Goal: Information Seeking & Learning: Learn about a topic

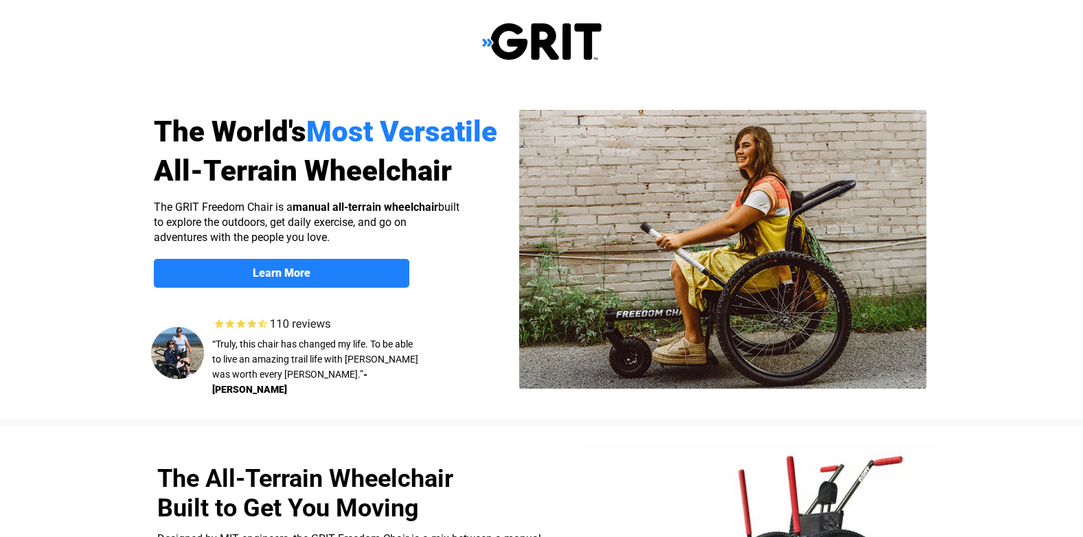
select select "US"
click at [324, 273] on span "Learn More" at bounding box center [281, 272] width 255 height 13
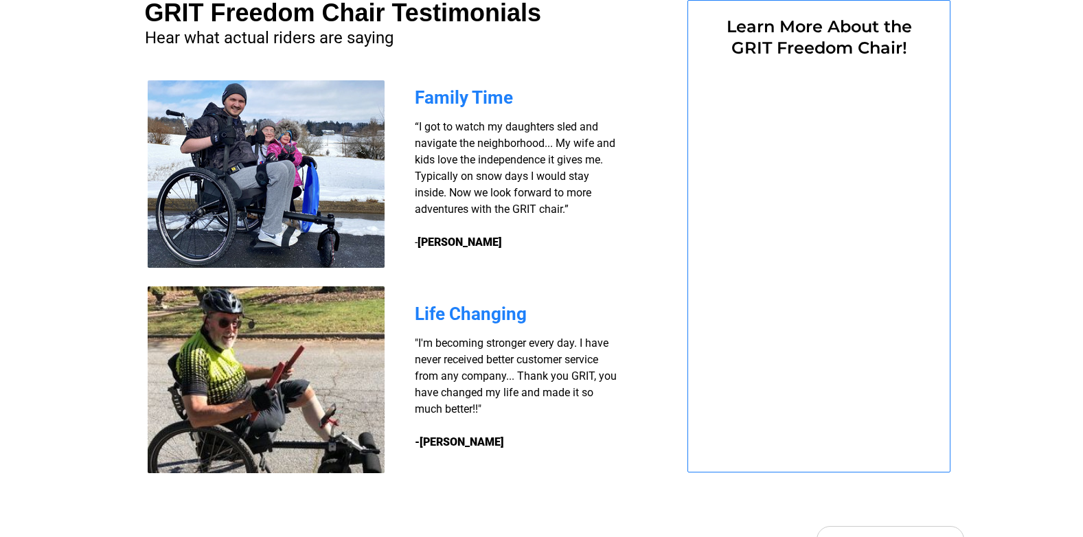
select select "US"
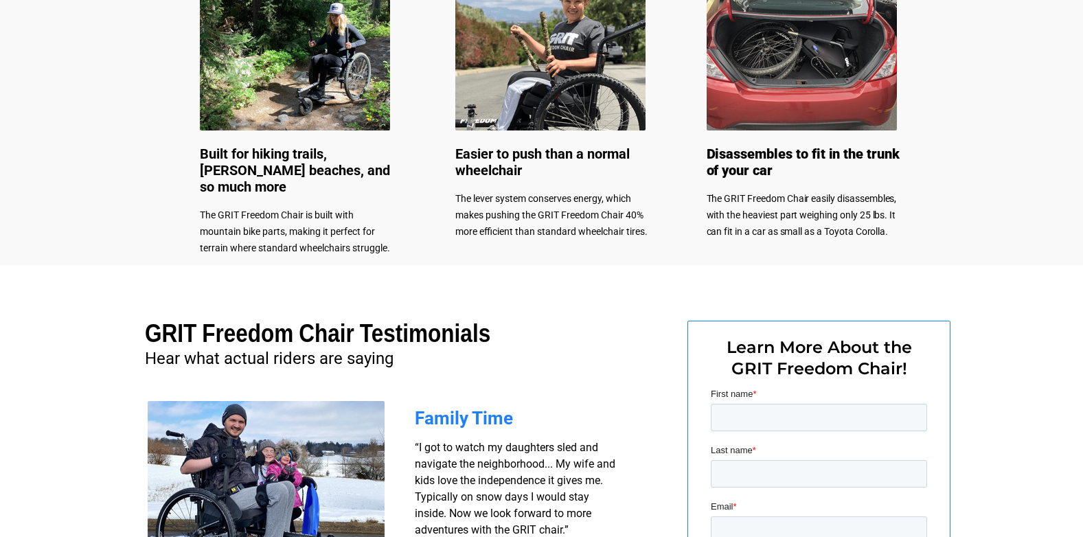
scroll to position [718, 0]
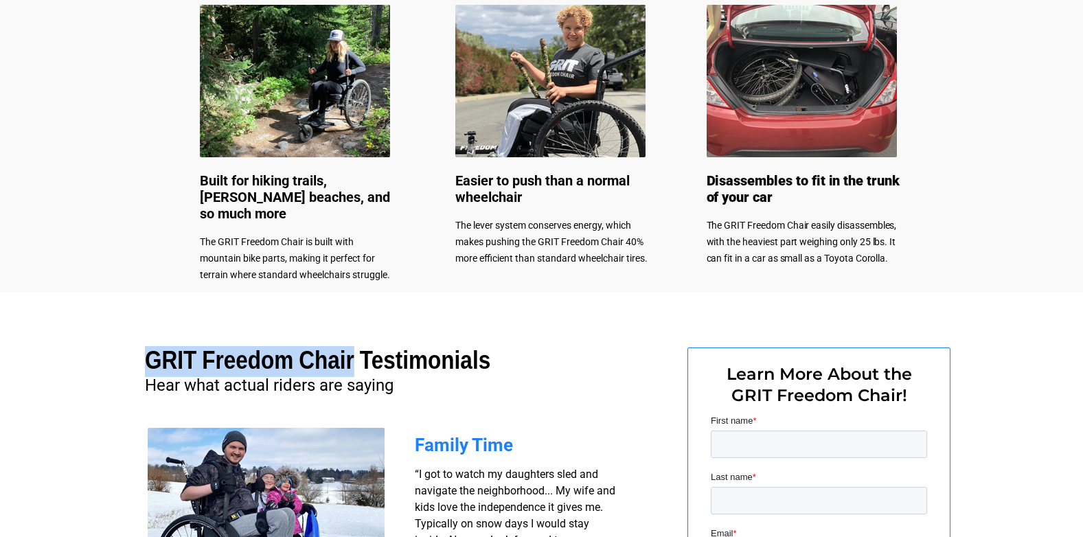
drag, startPoint x: 396, startPoint y: 356, endPoint x: 146, endPoint y: 358, distance: 250.7
click at [146, 358] on h1 "GRIT Freedom Chair Testimonials" at bounding box center [333, 362] width 377 height 30
drag, startPoint x: 146, startPoint y: 358, endPoint x: 178, endPoint y: 354, distance: 32.5
copy span "GRIT Freedom Chair"
